Goal: Transaction & Acquisition: Book appointment/travel/reservation

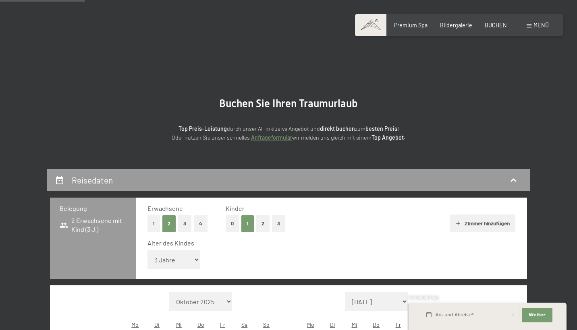
select select "3"
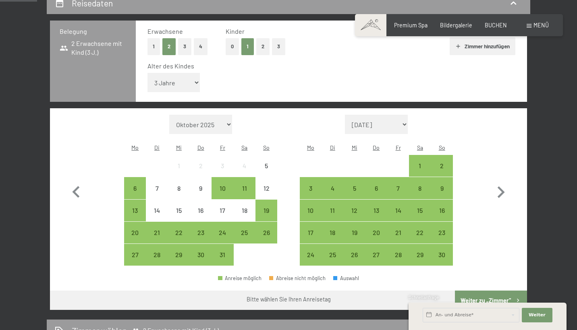
scroll to position [189, 0]
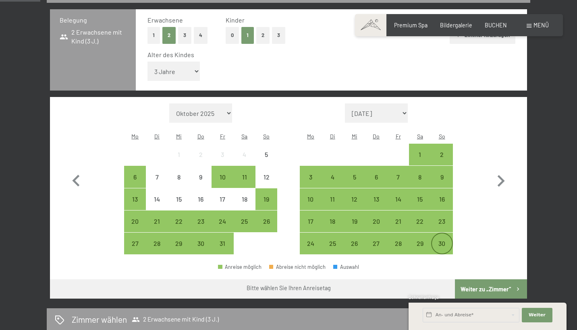
click at [442, 240] on div "30" at bounding box center [442, 250] width 20 height 20
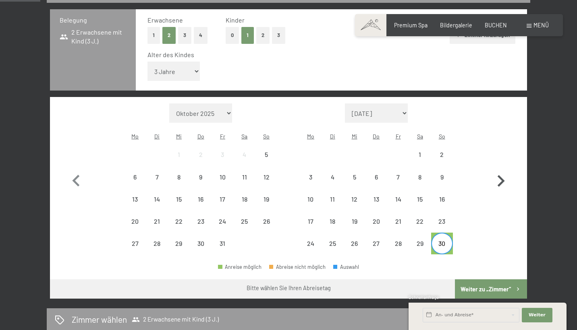
click at [501, 175] on icon "button" at bounding box center [500, 181] width 7 height 12
select select "[DATE]"
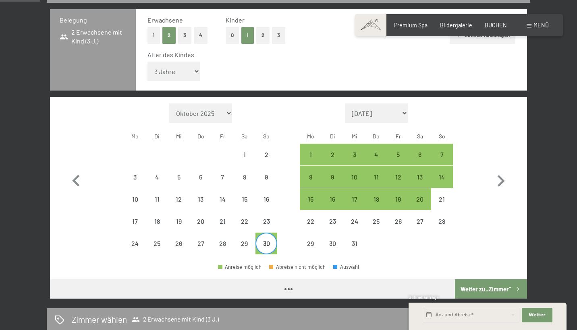
select select "[DATE]"
click at [349, 151] on div "3" at bounding box center [354, 161] width 20 height 20
select select "[DATE]"
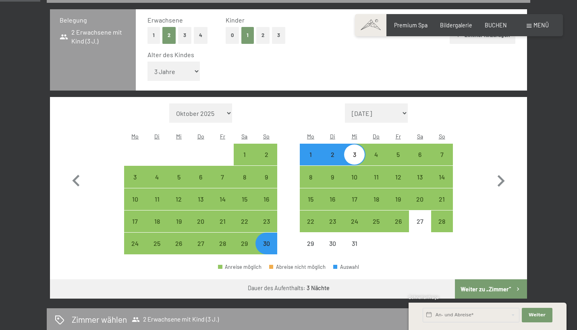
click at [496, 280] on button "Weiter zu „Zimmer“" at bounding box center [491, 289] width 72 height 19
select select "[DATE]"
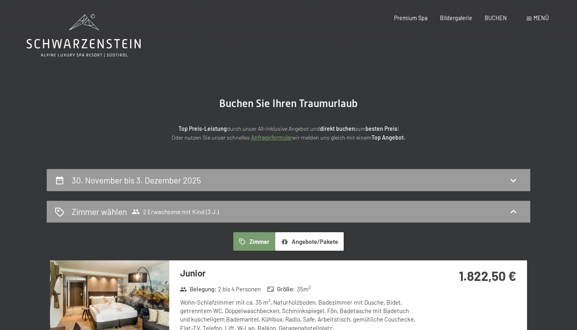
scroll to position [0, 0]
click at [342, 184] on div "30. November bis 3. Dezember 2025" at bounding box center [288, 180] width 467 height 12
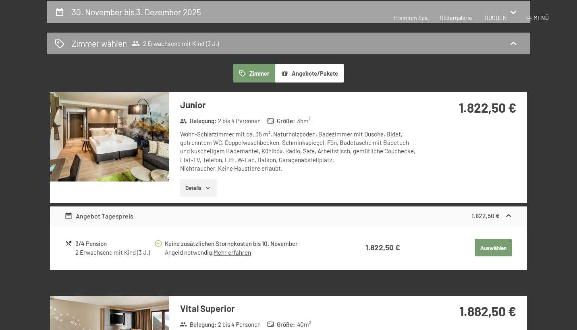
select select "3"
select select "[DATE]"
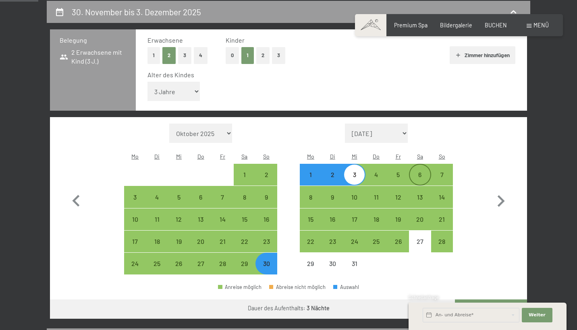
click at [418, 172] on div "6" at bounding box center [420, 182] width 20 height 20
select select "[DATE]"
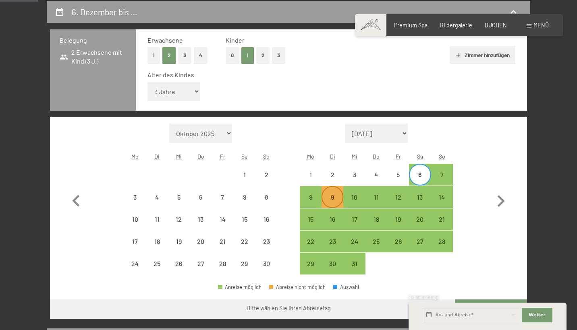
click at [334, 194] on div "9" at bounding box center [332, 204] width 20 height 20
select select "[DATE]"
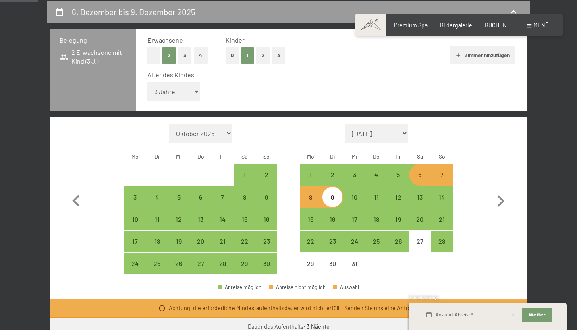
click at [441, 172] on div "7" at bounding box center [442, 182] width 20 height 20
select select "[DATE]"
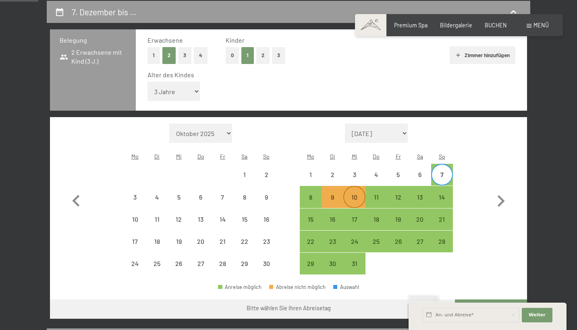
click at [357, 194] on div "10" at bounding box center [354, 204] width 20 height 20
select select "[DATE]"
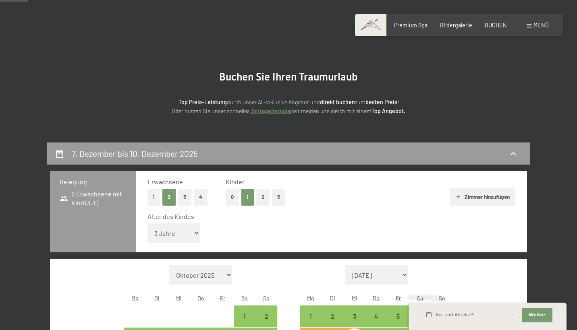
scroll to position [0, 0]
